Goal: Task Accomplishment & Management: Complete application form

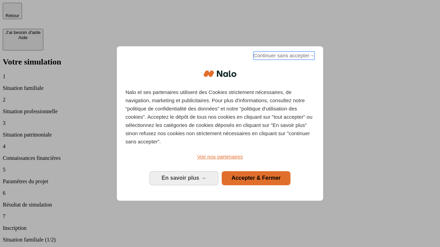
click at [283, 57] on span "Continuer sans accepter →" at bounding box center [283, 56] width 61 height 8
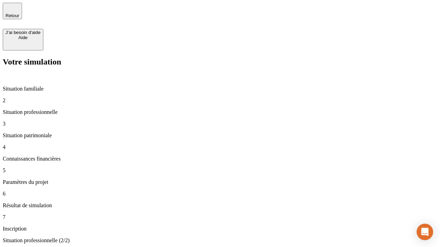
type input "70 000"
type input "1 000"
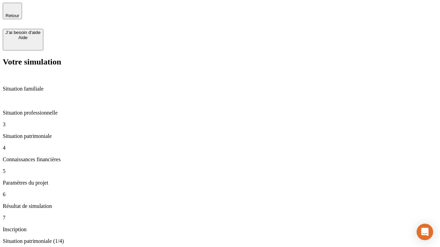
type input "800"
type input "6"
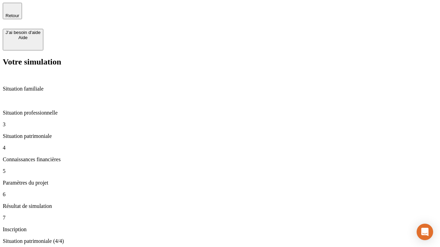
type input "400"
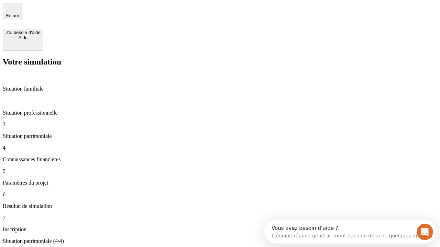
type input "3"
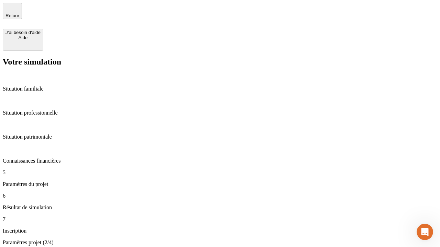
type input "35"
type input "500"
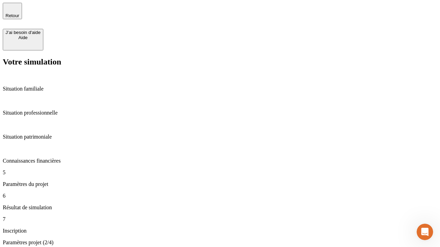
type input "640"
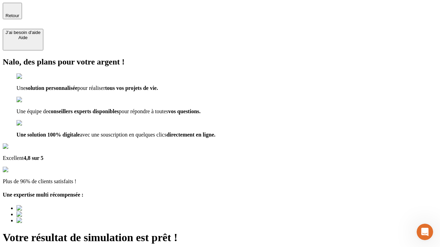
type input "[EMAIL_ADDRESS][DOMAIN_NAME]"
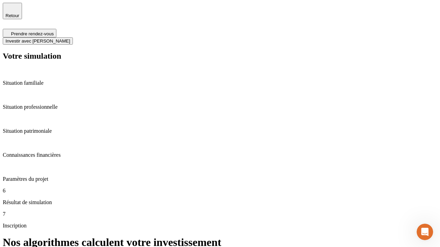
click at [70, 38] on span "Investir avec [PERSON_NAME]" at bounding box center [37, 40] width 65 height 5
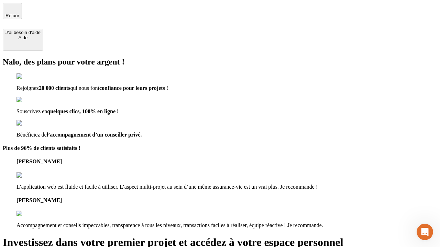
type input "[EMAIL_ADDRESS][DOMAIN_NAME]"
